Goal: Task Accomplishment & Management: Complete application form

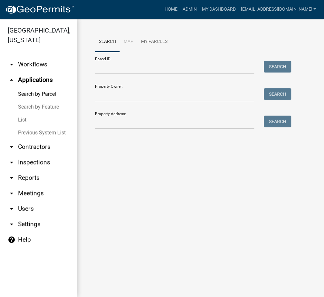
click at [22, 121] on link "List" at bounding box center [38, 119] width 77 height 13
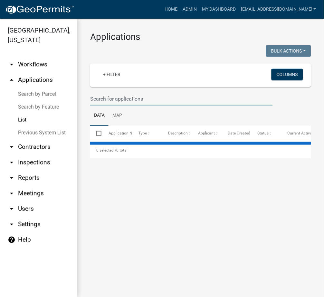
click at [134, 98] on input "text" at bounding box center [181, 98] width 183 height 13
select select "3: 100"
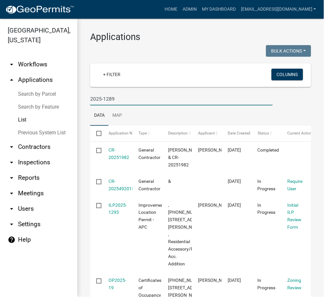
type input "2025-1289"
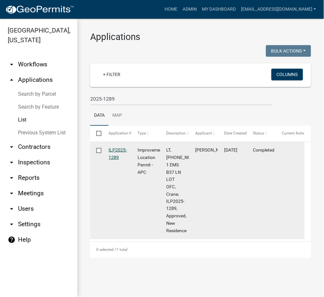
click at [116, 149] on link "ILP2025-1289" at bounding box center [118, 153] width 18 height 13
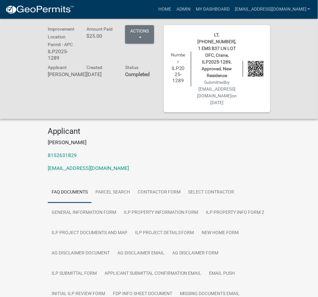
scroll to position [63, 0]
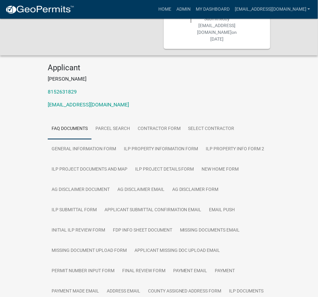
click at [144, 281] on link "County Assigned Address Form" at bounding box center [184, 291] width 81 height 21
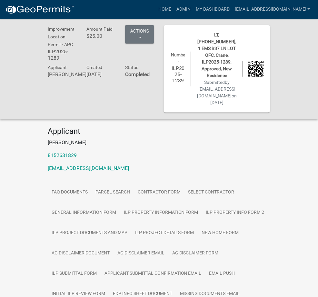
scroll to position [114, 0]
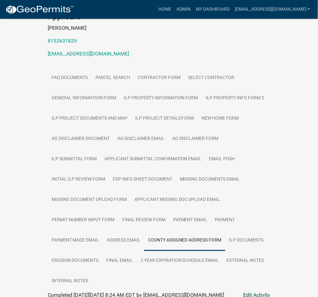
click at [270, 291] on link "Edit Activity" at bounding box center [256, 295] width 27 height 8
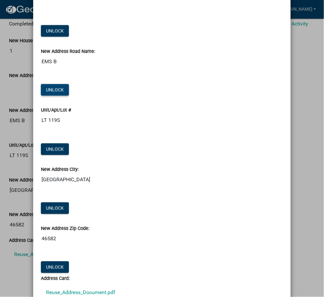
click at [50, 88] on button "Unlock" at bounding box center [55, 90] width 28 height 12
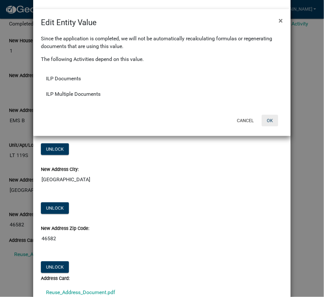
click at [267, 122] on button "OK" at bounding box center [270, 121] width 16 height 12
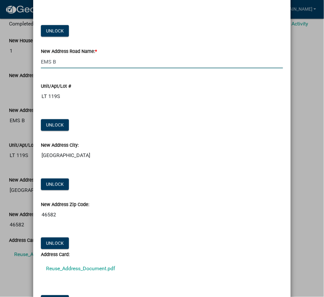
click at [61, 66] on input "EMS B" at bounding box center [162, 61] width 242 height 13
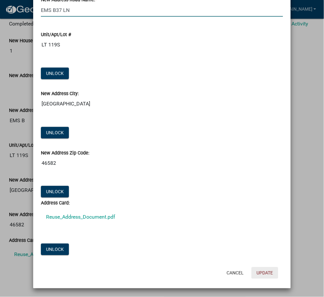
type input "EMS B37 LN"
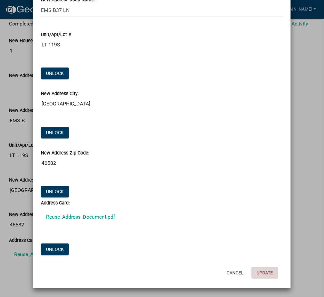
click at [260, 272] on button "Update" at bounding box center [265, 273] width 27 height 12
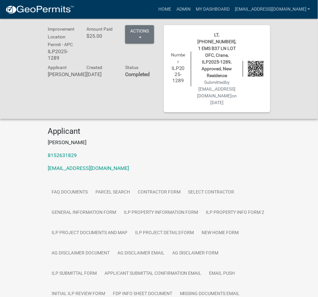
scroll to position [114, 0]
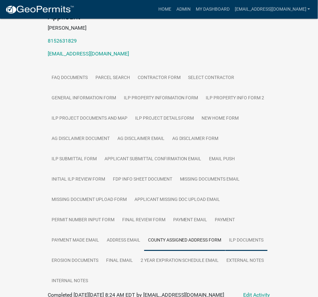
click at [225, 230] on link "ILP Documents" at bounding box center [246, 240] width 42 height 21
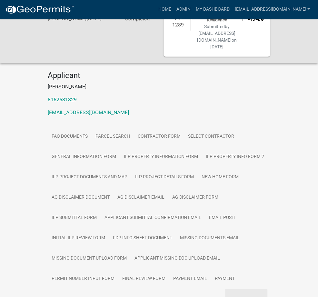
scroll to position [67, 0]
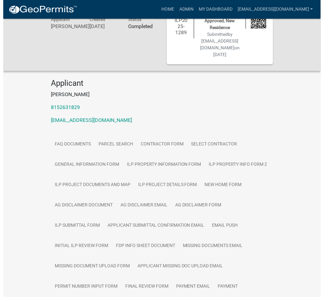
scroll to position [63, 0]
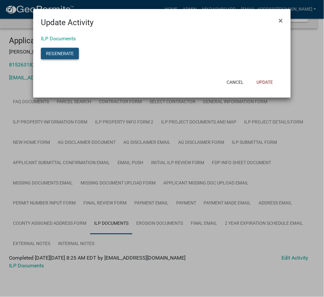
click at [51, 53] on button "Regenerate" at bounding box center [60, 54] width 38 height 12
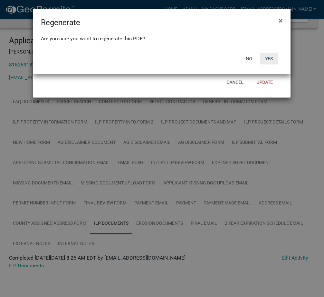
click at [267, 60] on button "Yes" at bounding box center [269, 59] width 18 height 12
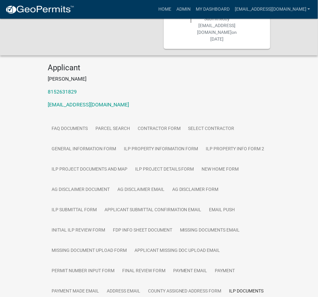
click at [193, 9] on link "Admin" at bounding box center [183, 9] width 19 height 12
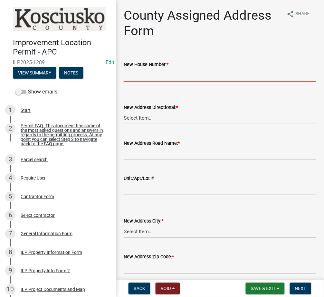
click at [222, 74] on input "New House Number: *" at bounding box center [220, 74] width 193 height 13
type input "1"
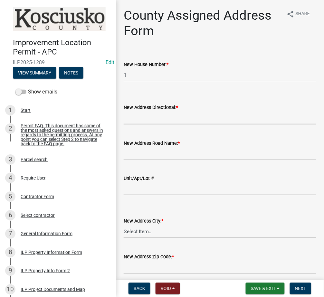
select select "643f5379-a5b6-41cc-9ac7-409d178a146c"
type input "EMS B"
click at [261, 290] on span "Save & Exit" at bounding box center [263, 288] width 25 height 5
click at [245, 257] on button "Save" at bounding box center [259, 255] width 52 height 15
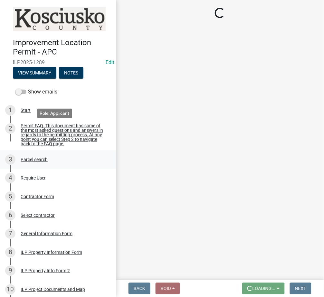
scroll to position [114, 0]
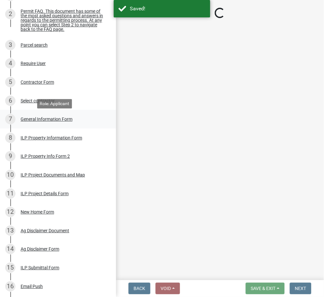
select select "643f5379-a5b6-41cc-9ac7-409d178a146c"
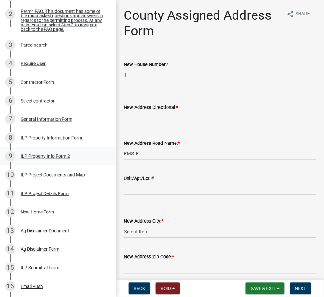
click at [24, 157] on div "ILP Property Info Form 2" at bounding box center [45, 156] width 49 height 5
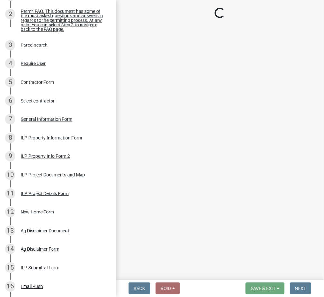
select select "0609af41-fe40-4fa2-880d-6f54f567ae8e"
select select "00d93fc4-3a9c-4c95-b2e5-c0777a65fd57"
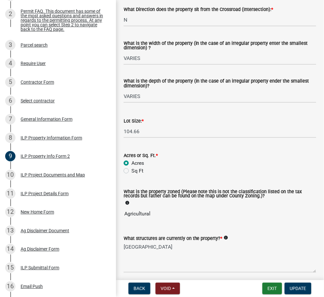
scroll to position [229, 0]
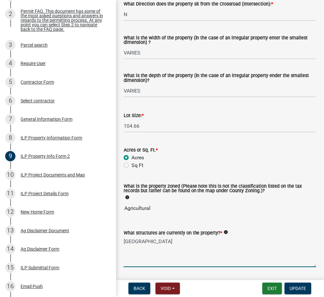
click at [133, 240] on textarea "[GEOGRAPHIC_DATA]" at bounding box center [220, 252] width 193 height 30
type textarea "[GEOGRAPHIC_DATA]"
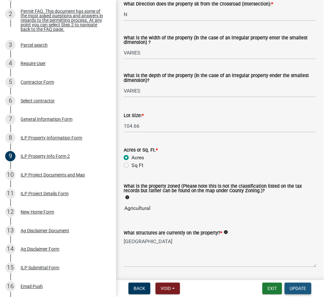
click at [302, 285] on button "Update" at bounding box center [298, 288] width 27 height 12
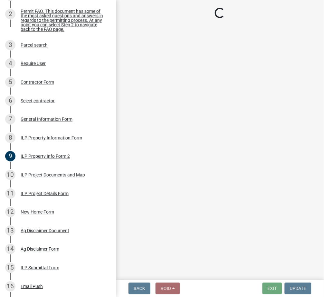
select select "643f5379-a5b6-41cc-9ac7-409d178a146c"
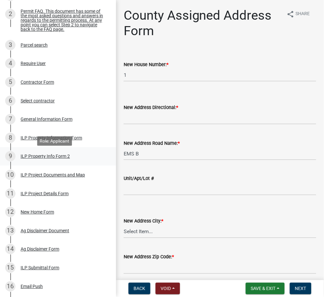
click at [44, 161] on div "9 ILP Property Info Form 2" at bounding box center [55, 156] width 100 height 10
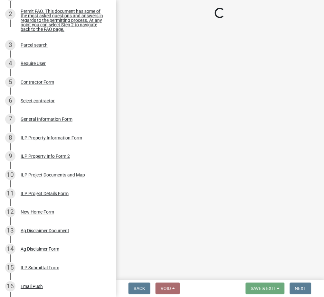
select select "0609af41-fe40-4fa2-880d-6f54f567ae8e"
select select "00d93fc4-3a9c-4c95-b2e5-c0777a65fd57"
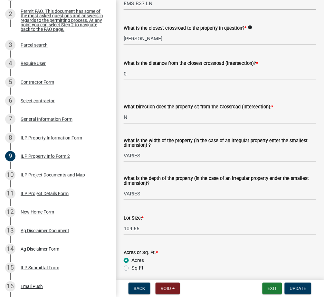
scroll to position [229, 0]
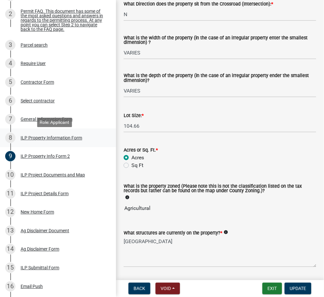
click at [22, 139] on div "ILP Property Information Form" at bounding box center [52, 138] width 62 height 5
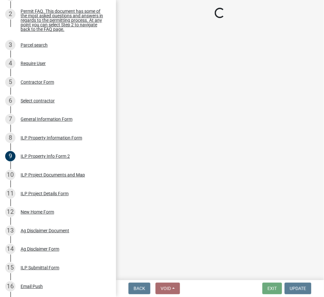
select select "8aeb2c27-db4f-4f65-83dd-c512a3678cb2"
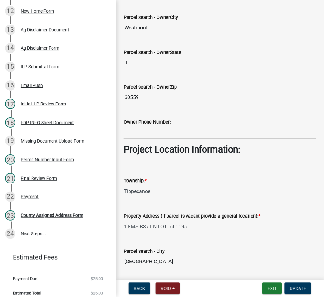
scroll to position [324, 0]
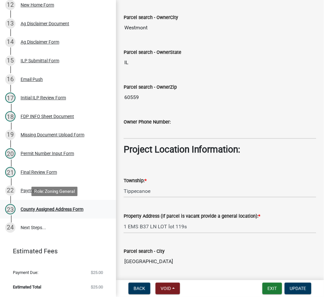
click at [67, 210] on div "County Assigned Address Form" at bounding box center [52, 209] width 63 height 5
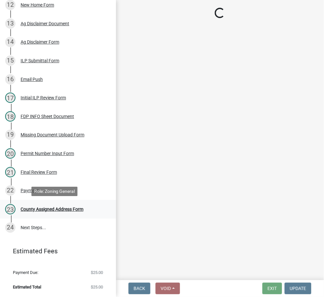
scroll to position [0, 0]
select select "643f5379-a5b6-41cc-9ac7-409d178a146c"
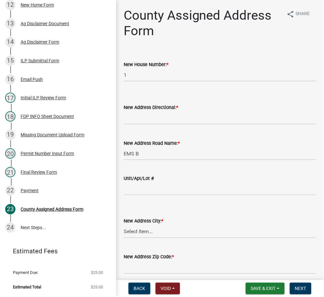
scroll to position [74, 0]
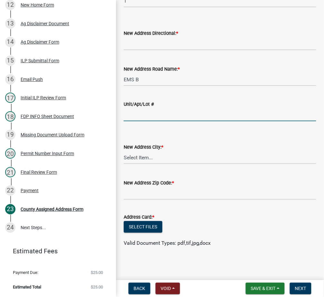
click at [171, 110] on input "Unit/Apt/Lot #" at bounding box center [220, 114] width 193 height 13
type input "LT 119S"
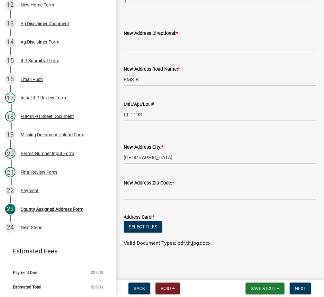
select select "b9c97ed9-41f4-4f2e-80f7-d2436b6d337b"
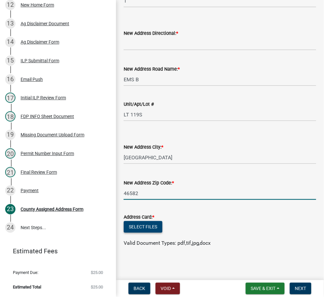
type input "46582"
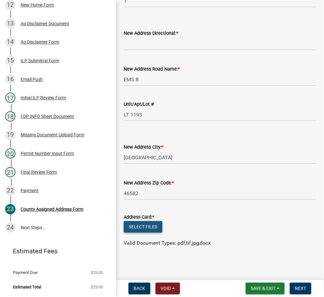
click at [146, 224] on button "Select files" at bounding box center [143, 227] width 39 height 12
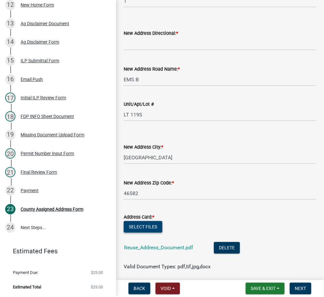
scroll to position [98, 0]
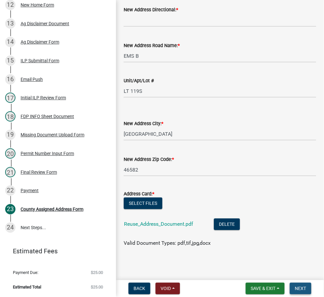
click at [298, 291] on button "Next" at bounding box center [301, 288] width 22 height 12
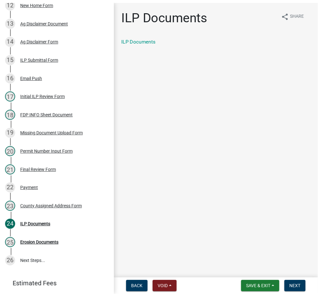
scroll to position [361, 0]
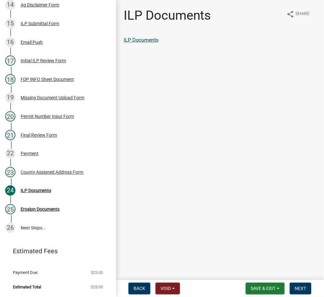
click at [145, 37] on link "ILP Documents" at bounding box center [141, 40] width 35 height 6
click at [296, 286] on span "Next" at bounding box center [300, 288] width 11 height 5
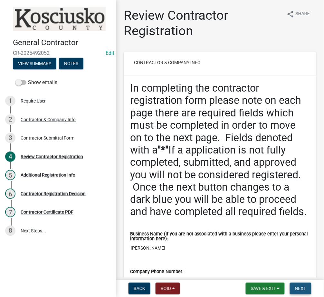
click at [301, 286] on span "Next" at bounding box center [300, 288] width 11 height 5
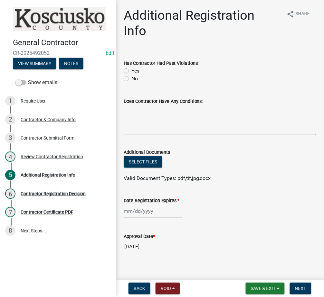
click at [131, 75] on label "No" at bounding box center [134, 79] width 6 height 8
click at [131, 75] on input "No" at bounding box center [133, 77] width 4 height 4
radio input "true"
click at [134, 205] on div at bounding box center [153, 211] width 59 height 13
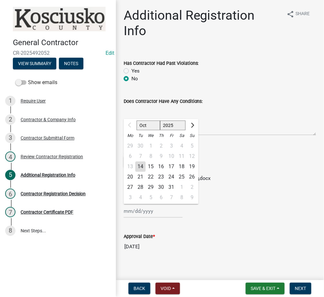
click at [172, 120] on select "2025 2026 2027 2028 2029 2030 2031 2032 2033 2034 2035 2036 2037 2038 2039 2040…" at bounding box center [173, 125] width 26 height 10
select select "2026"
click at [160, 120] on select "2025 2026 2027 2028 2029 2030 2031 2032 2033 2034 2035 2036 2037 2038 2039 2040…" at bounding box center [173, 125] width 26 height 10
click at [153, 161] on div "14" at bounding box center [151, 166] width 10 height 10
type input "10/14/2026"
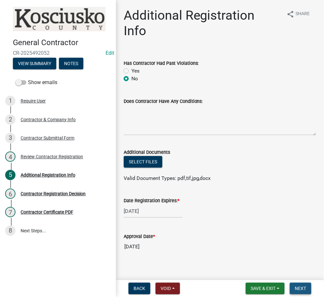
click at [308, 283] on button "Next" at bounding box center [301, 288] width 22 height 12
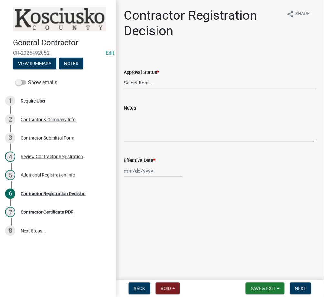
click at [164, 78] on select "Select Item... Approved Denied" at bounding box center [220, 82] width 193 height 13
click at [124, 76] on select "Select Item... Approved Denied" at bounding box center [220, 82] width 193 height 13
select select "8e4351d7-4ebf-4714-a7c9-c8187f00e083"
select select "10"
select select "2025"
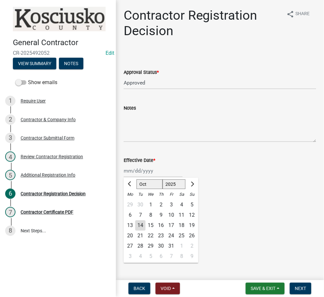
click at [150, 166] on div "Jan Feb Mar Apr May Jun Jul Aug Sep Oct Nov Dec 1525 1526 1527 1528 1529 1530 1…" at bounding box center [153, 170] width 59 height 13
click at [143, 220] on div "14" at bounding box center [140, 225] width 10 height 10
type input "10/14/2025"
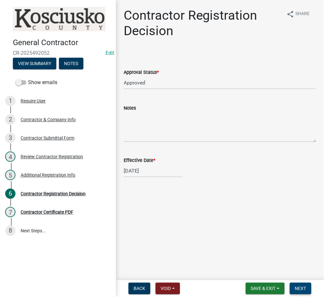
click at [305, 288] on span "Next" at bounding box center [300, 288] width 11 height 5
